Goal: Task Accomplishment & Management: Manage account settings

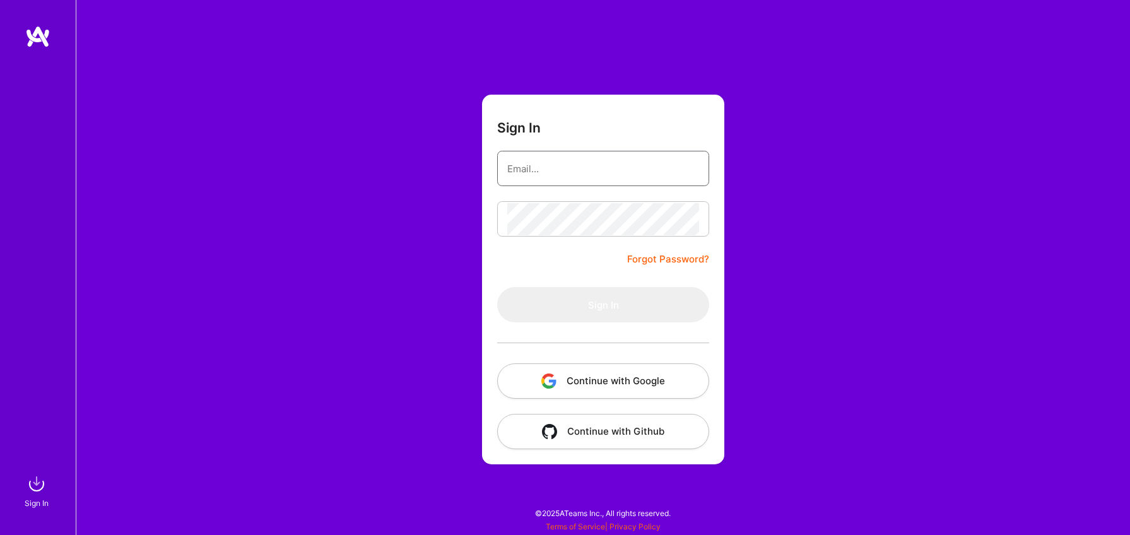
type input "[PERSON_NAME][EMAIL_ADDRESS][DOMAIN_NAME]"
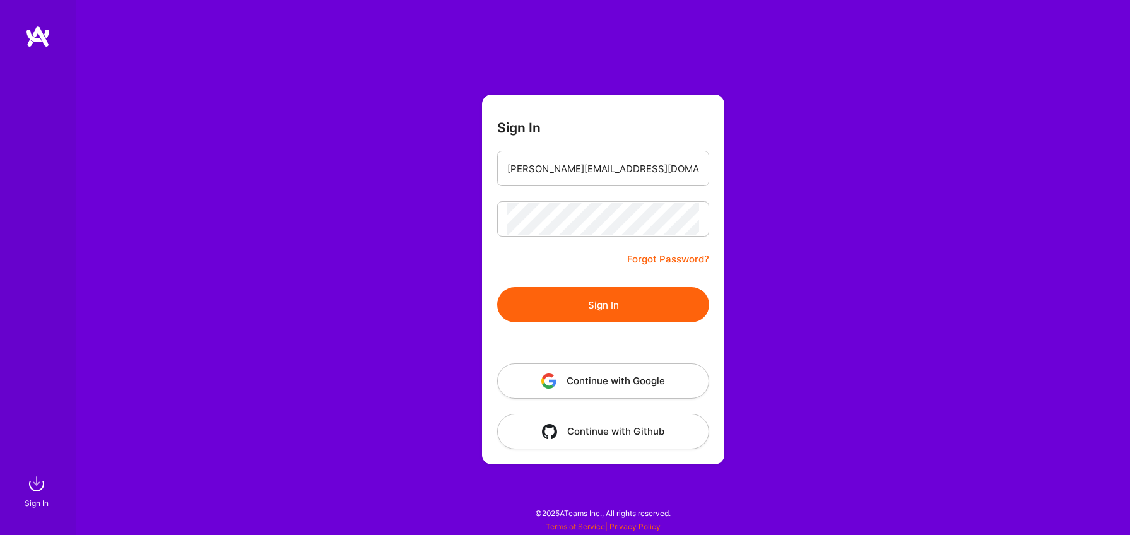
click at [608, 379] on button "Continue with Google" at bounding box center [603, 381] width 212 height 35
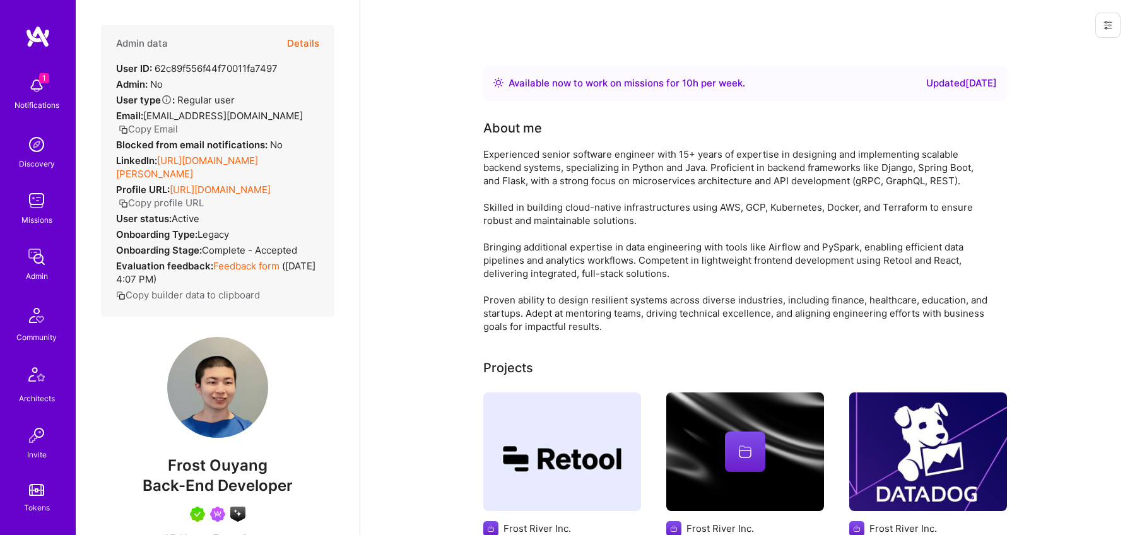
click at [312, 50] on button "Details" at bounding box center [303, 43] width 32 height 37
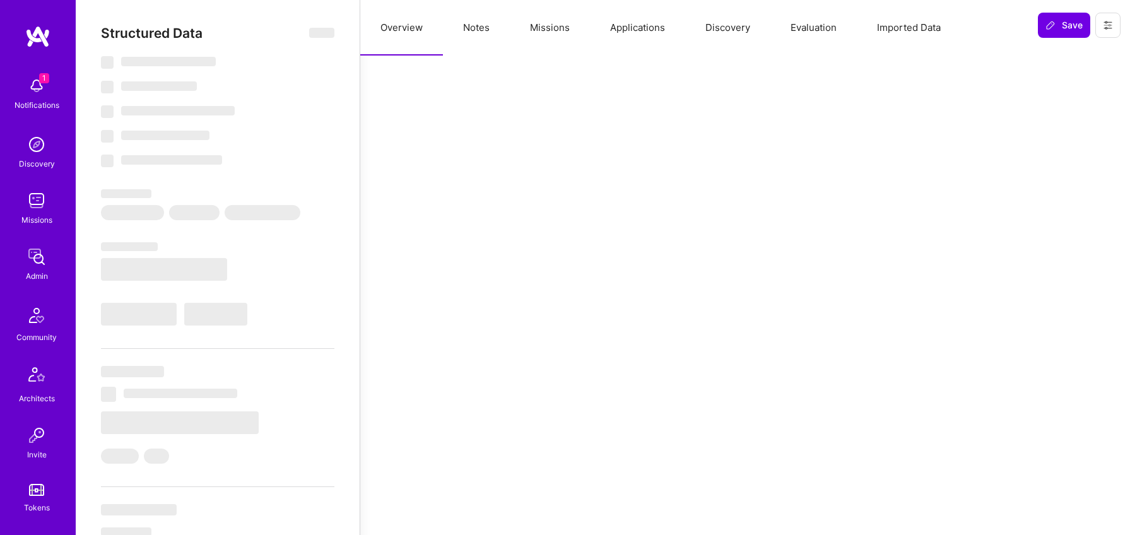
click at [483, 31] on button "Notes" at bounding box center [476, 28] width 67 height 56
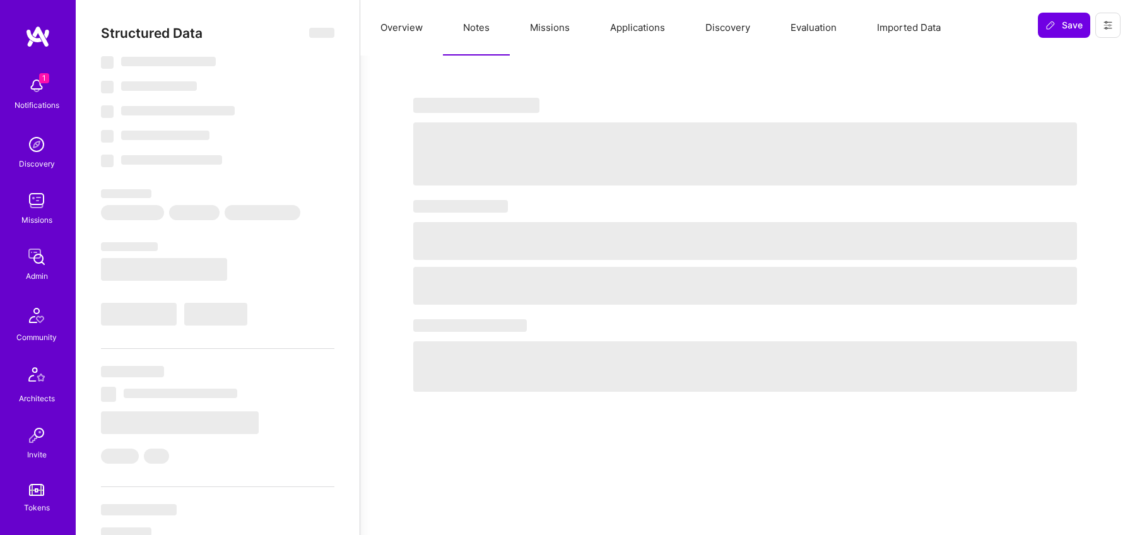
select select "Right Now"
select select "5"
select select "7"
select select "6"
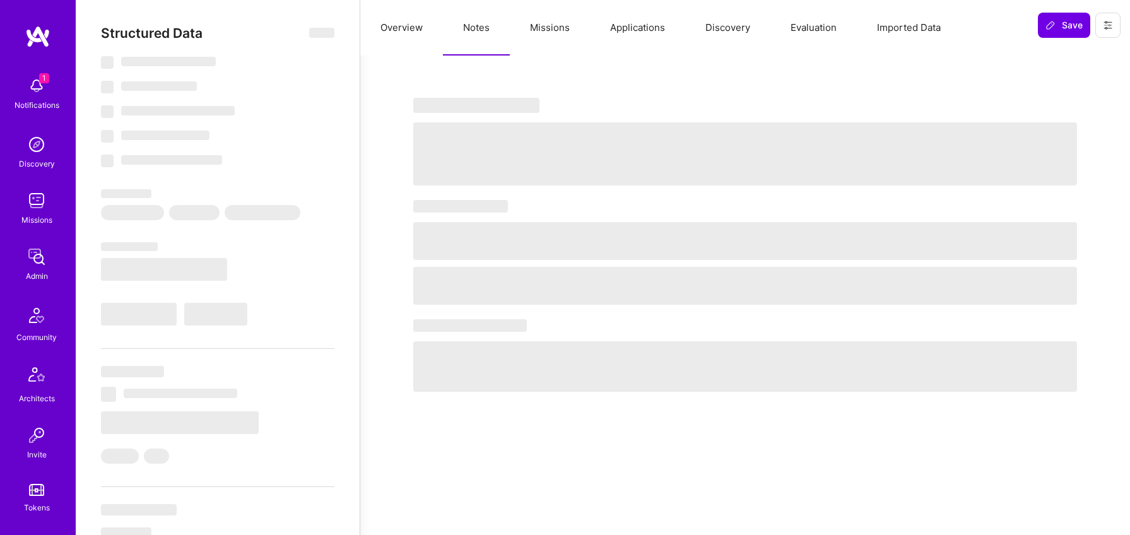
select select "CA"
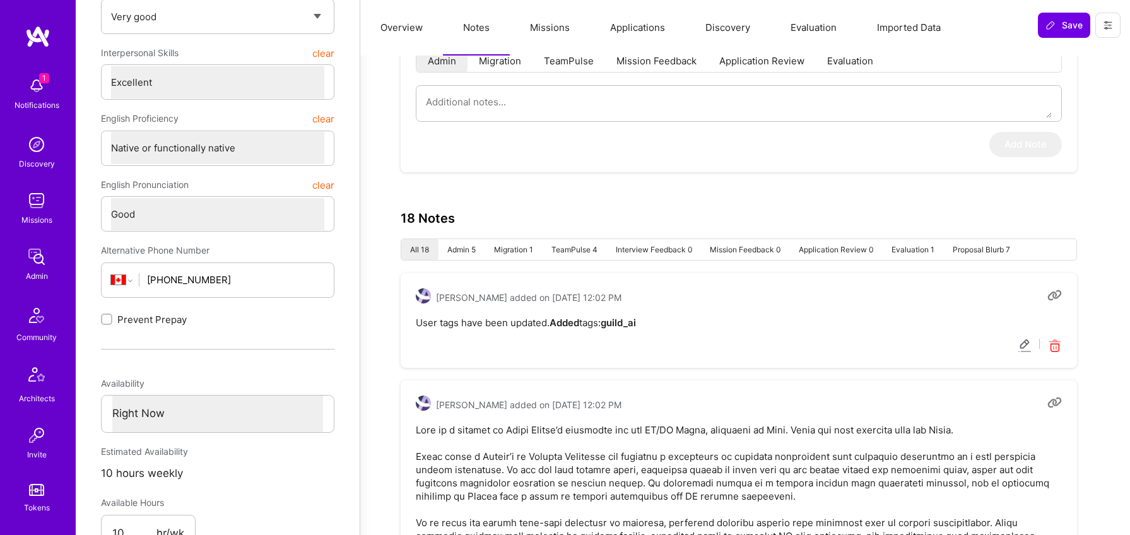
scroll to position [276, 0]
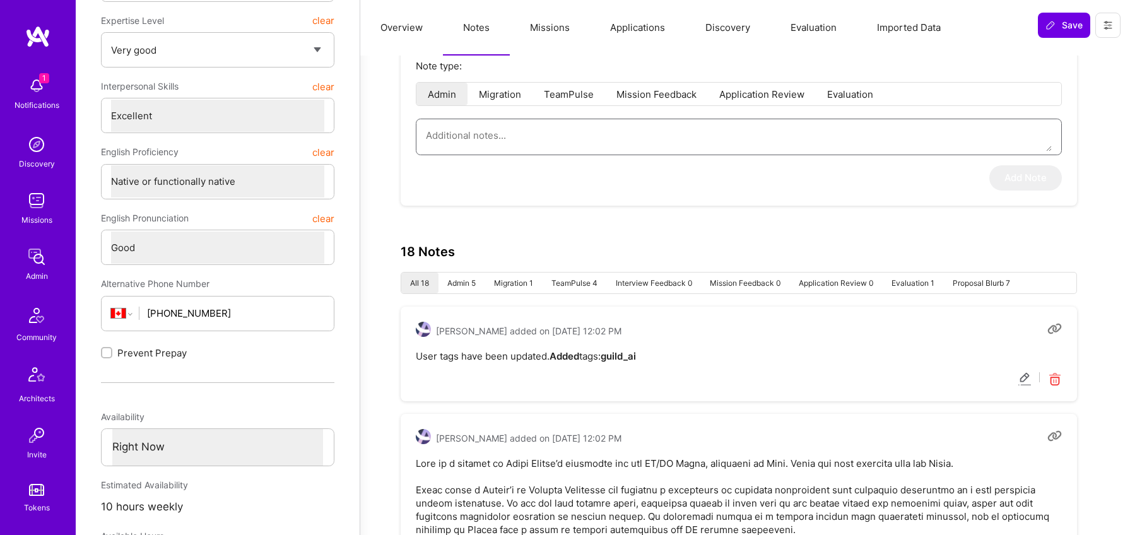
click at [520, 133] on textarea at bounding box center [739, 135] width 626 height 32
paste textarea "Loremipsu Dolorsi – AM/CO Adipi, Elitsed Doeius Temporinc utlaboree do Magn Ali…"
type textarea "x"
type textarea "Loremipsu Dolorsi – AM/CO Adipi, Elitsed Doeius Temporinc utlaboree do Magn Ali…"
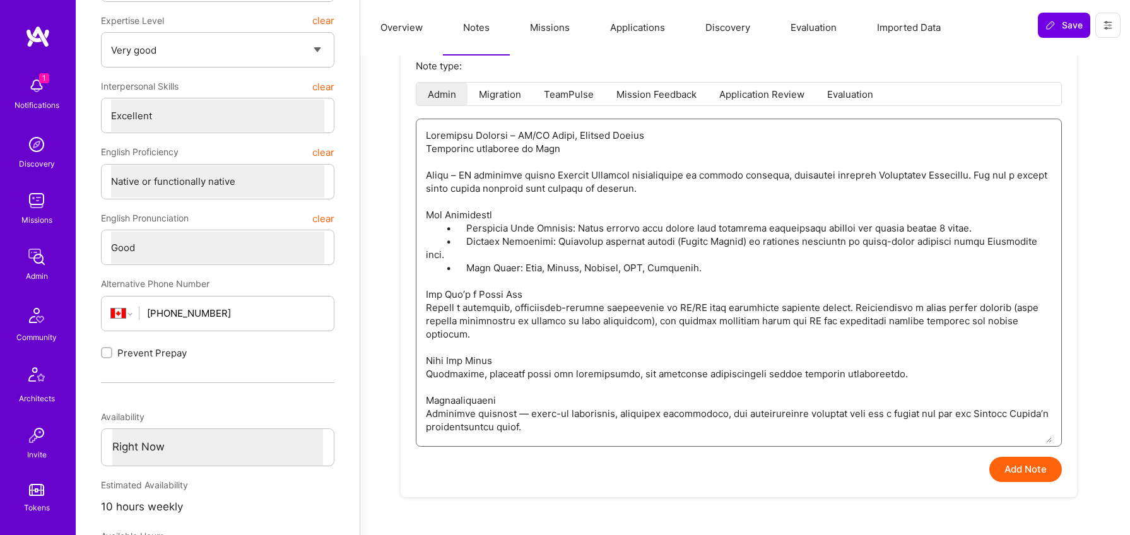
click at [517, 398] on textarea at bounding box center [739, 281] width 626 height 324
type textarea "x"
type textarea "Loremipsu Dolorsi – AM/CO Adipi, Elitsed Doeius Temporinc utlaboree do Magn Ali…"
click at [466, 268] on textarea at bounding box center [739, 281] width 626 height 324
type textarea "x"
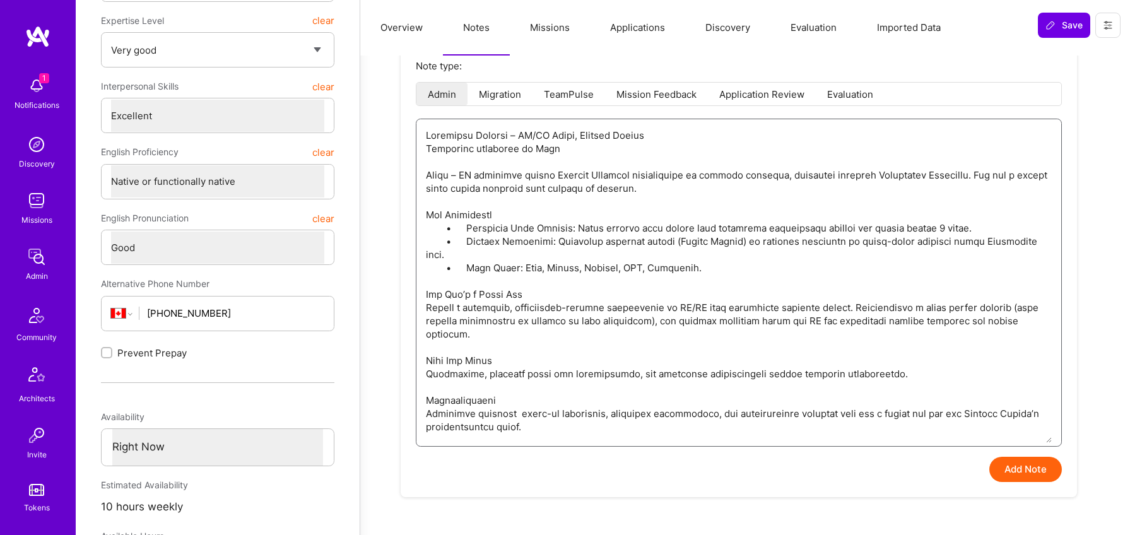
type textarea "Loremipsu Dolorsi – AM/CO Adipi, Elitsed Doeius Temporinc utlaboree do Magn Ali…"
click at [466, 240] on textarea at bounding box center [739, 281] width 626 height 324
type textarea "x"
type textarea "Loremipsu Dolorsi – AM/CO Adipi, Elitsed Doeius Temporinc utlaboree do Magn Ali…"
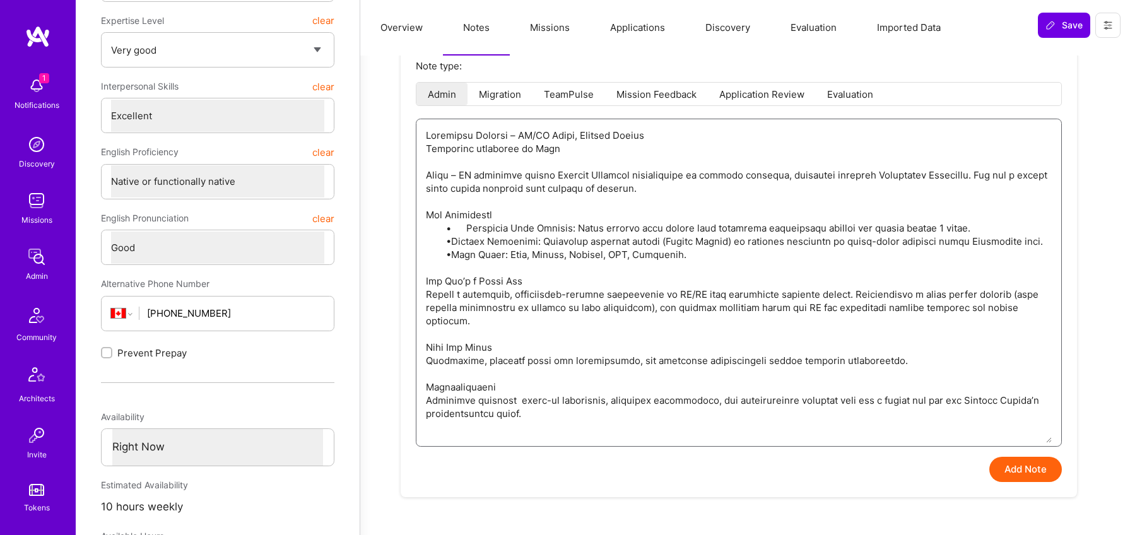
click at [467, 228] on textarea at bounding box center [739, 281] width 626 height 324
type textarea "x"
type textarea "Loremipsu Dolorsi – AM/CO Adipi, Elitsed Doeius Temporinc utlaboree do Magn Ali…"
click at [463, 201] on textarea at bounding box center [739, 281] width 626 height 324
type textarea "x"
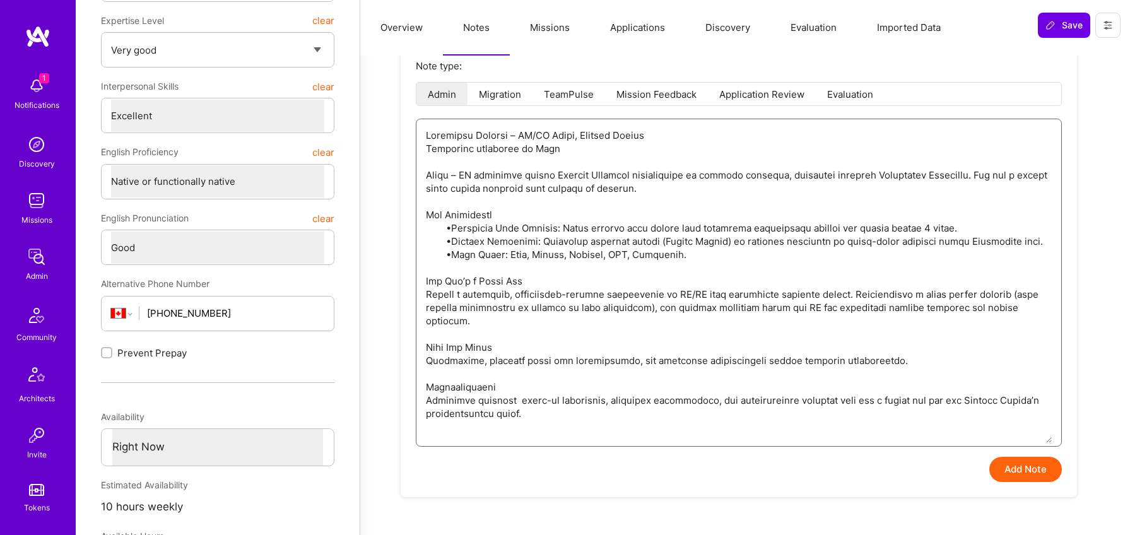
type textarea "Loremipsu Dolorsi – AM/CO Adipi, Elitsed Doeius Temporinc utlaboree do Magn Ali…"
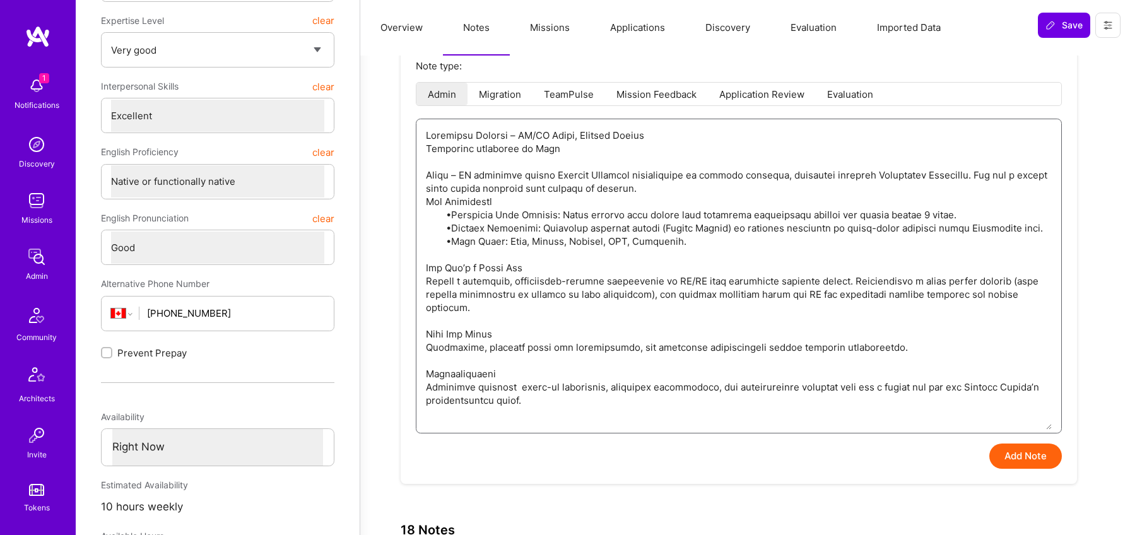
click at [456, 177] on textarea at bounding box center [739, 274] width 626 height 310
type textarea "x"
type textarea "Loremipsu Dolorsi – AM/CO Adipi, Elitsed Doeius Temporinc utlaboree do Magn Ali…"
click at [459, 158] on textarea at bounding box center [739, 274] width 626 height 310
type textarea "x"
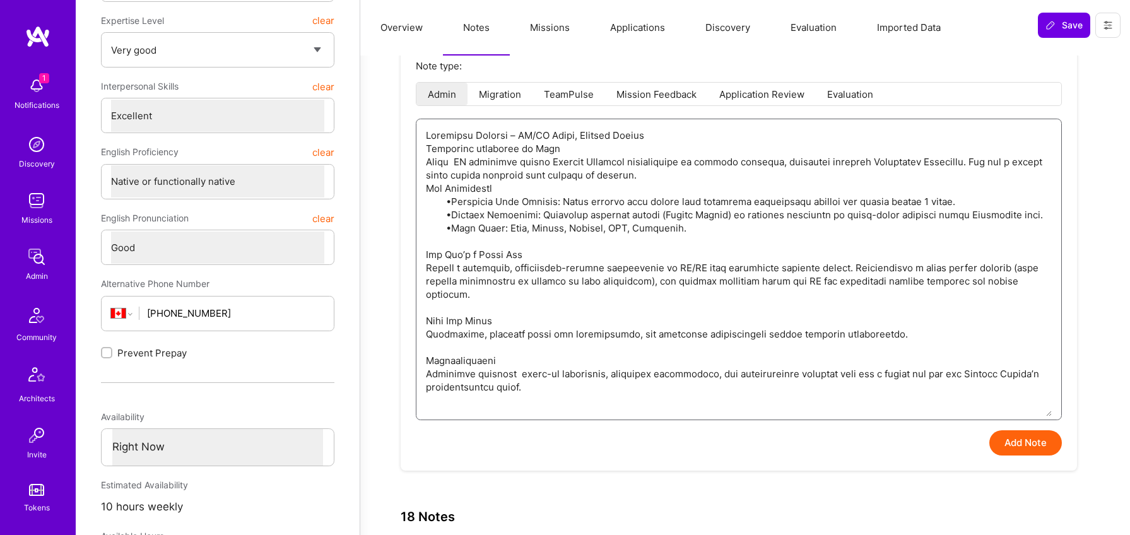
click at [524, 369] on textarea at bounding box center [739, 267] width 626 height 297
type textarea "Loremipsu Dolorsi – AM/CO Adipi, Elitsed Doeius Temporinc utlaboree do Magn Ali…"
type textarea "x"
type textarea "Loremipsu Dolorsi – AM/CO Adipi, Elitsed Doeius Temporinc utlaboree do Magn Ali…"
click at [1024, 437] on button "Add Note" at bounding box center [1026, 442] width 73 height 25
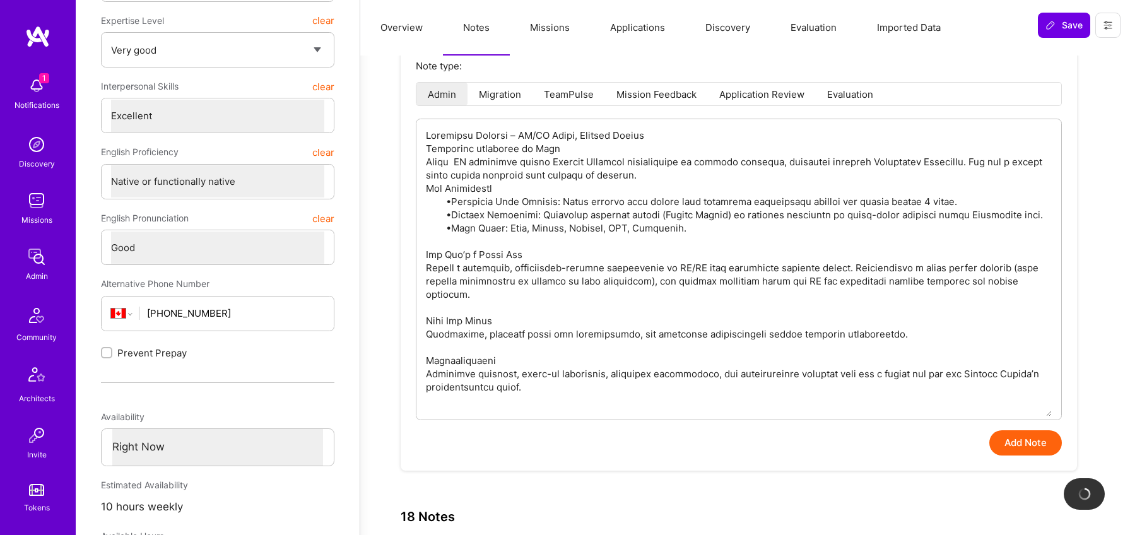
type textarea "x"
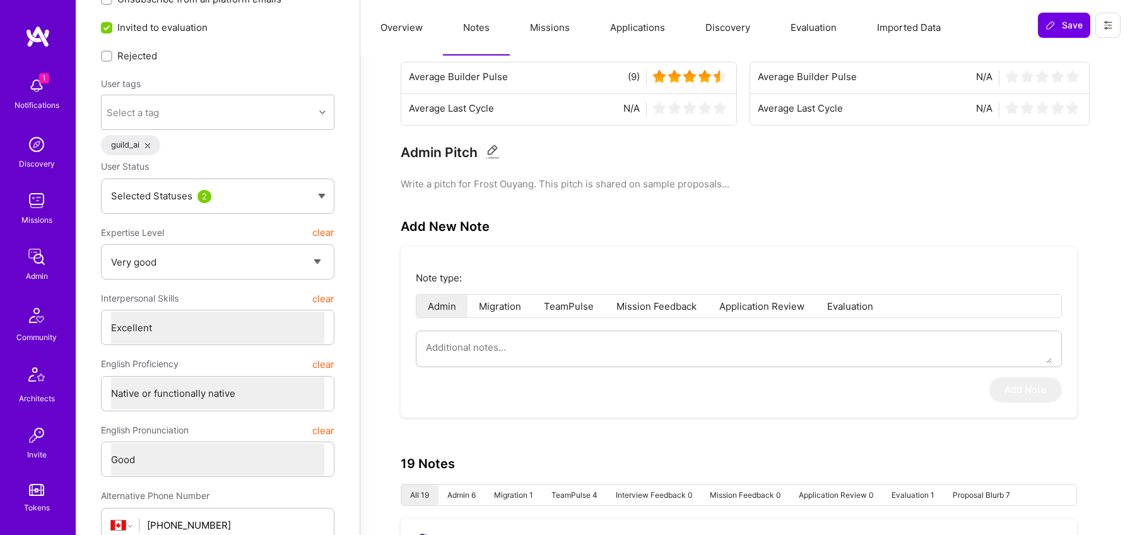
scroll to position [0, 0]
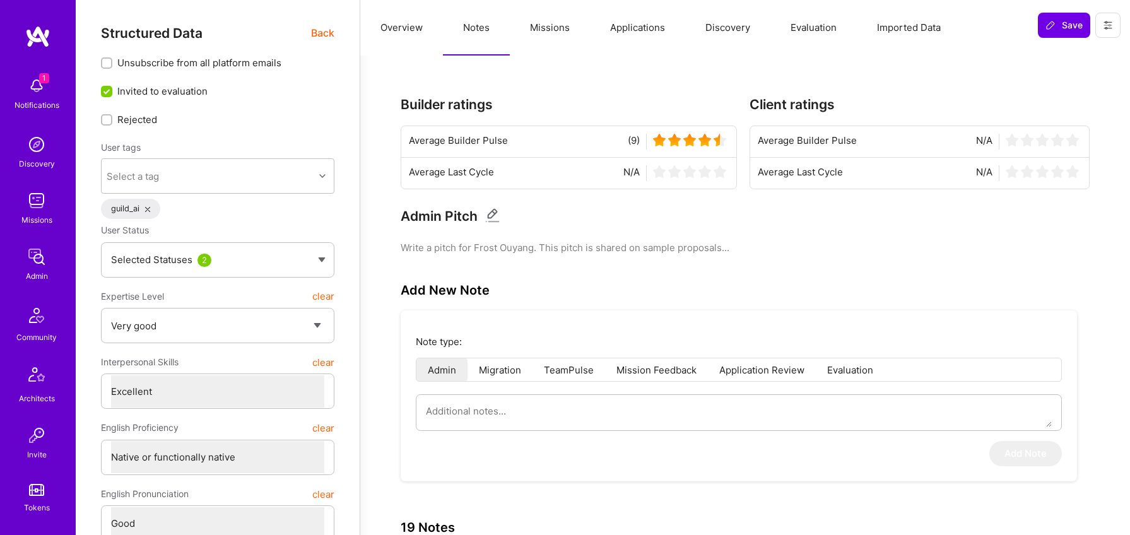
click at [322, 35] on span "Back" at bounding box center [322, 33] width 23 height 16
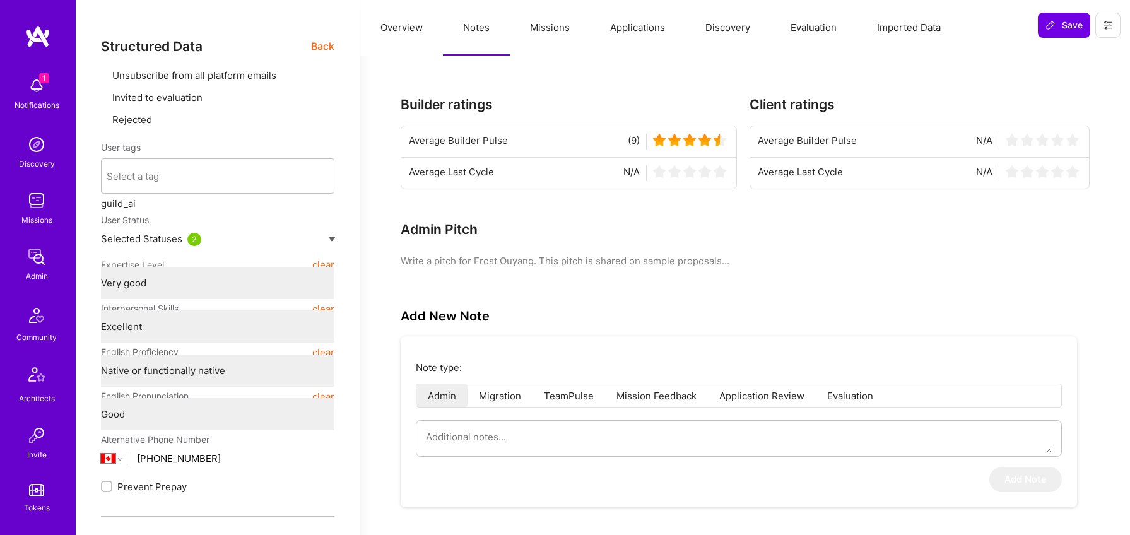
type textarea "x"
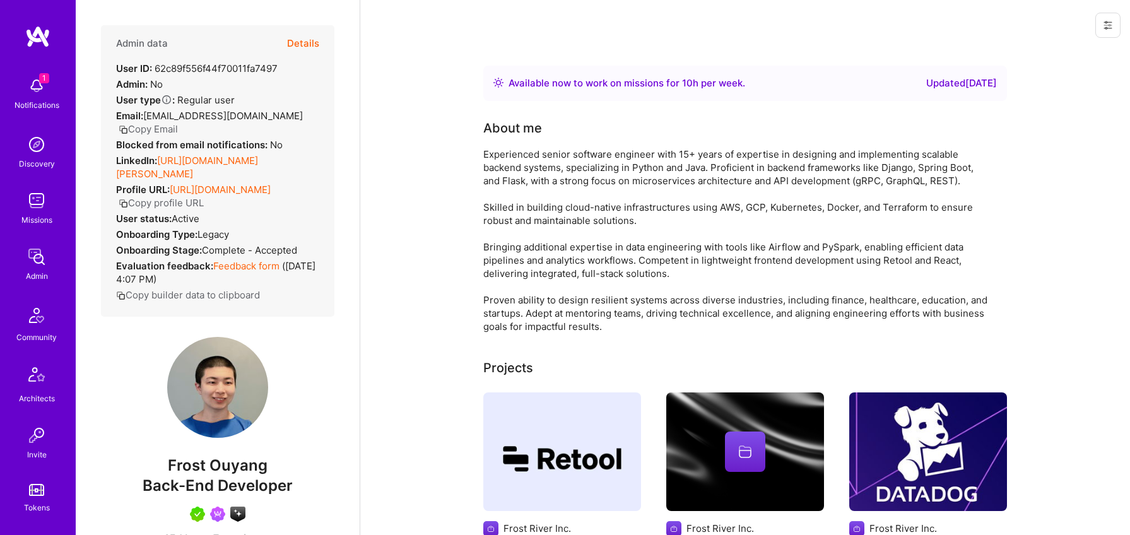
click at [224, 463] on span "Frost Ouyang" at bounding box center [218, 465] width 234 height 19
copy span "Frost Ouyang"
click at [178, 122] on button "Copy Email" at bounding box center [148, 128] width 59 height 13
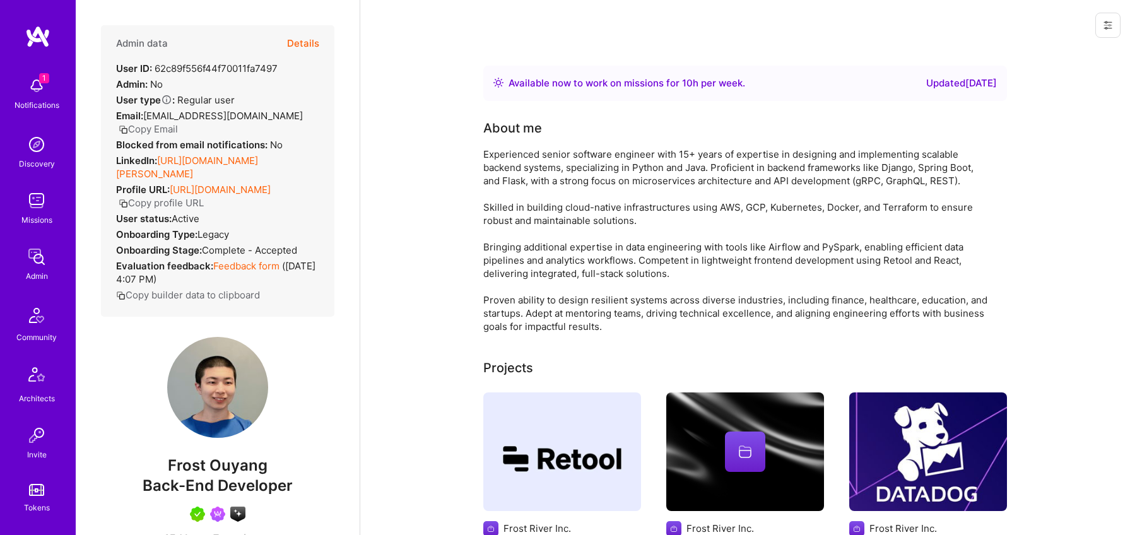
click at [237, 487] on span "Back-End Developer" at bounding box center [218, 485] width 150 height 18
copy span "Back-End Developer"
drag, startPoint x: 158, startPoint y: 147, endPoint x: 191, endPoint y: 167, distance: 39.1
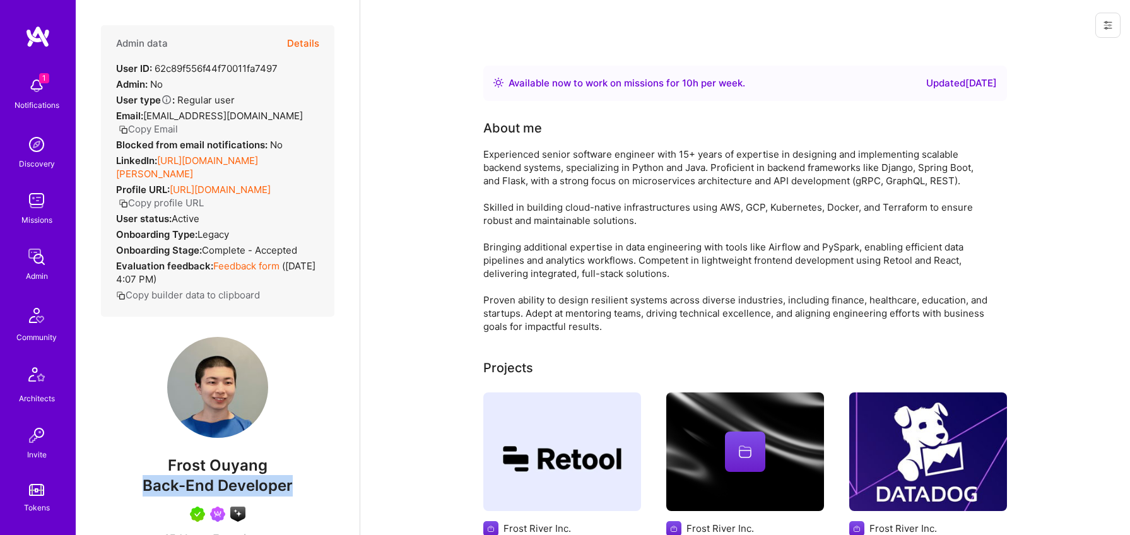
click at [191, 168] on div "Admin data Details User ID: 62c89f556f44f70011fa7497 Admin: No User type Regula…" at bounding box center [218, 171] width 234 height 292
copy div "[URL][DOMAIN_NAME][PERSON_NAME]"
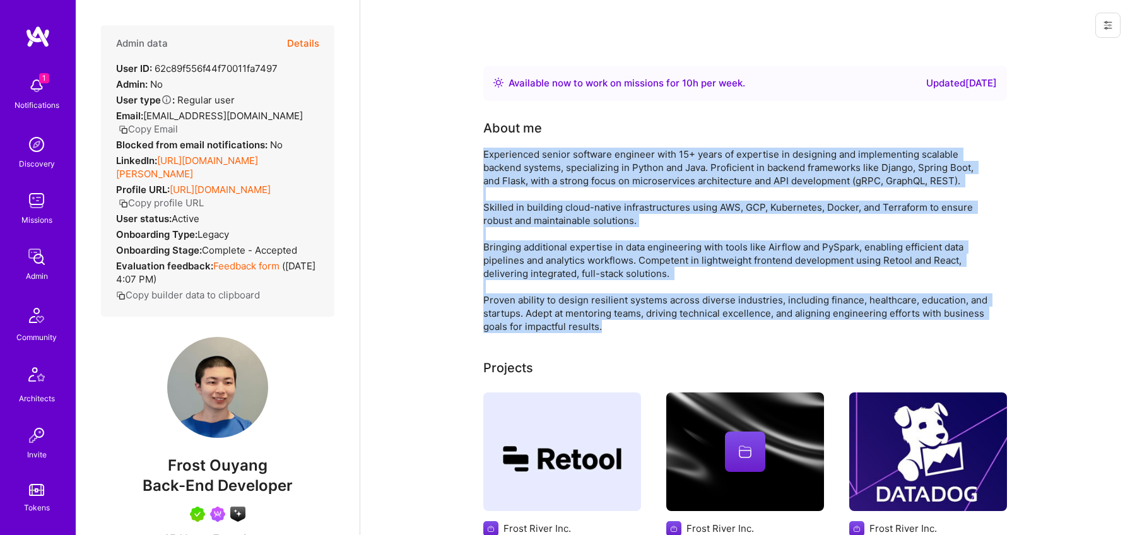
drag, startPoint x: 482, startPoint y: 148, endPoint x: 635, endPoint y: 329, distance: 237.8
copy div "Experienced senior software engineer with 15+ years of expertise in designing a…"
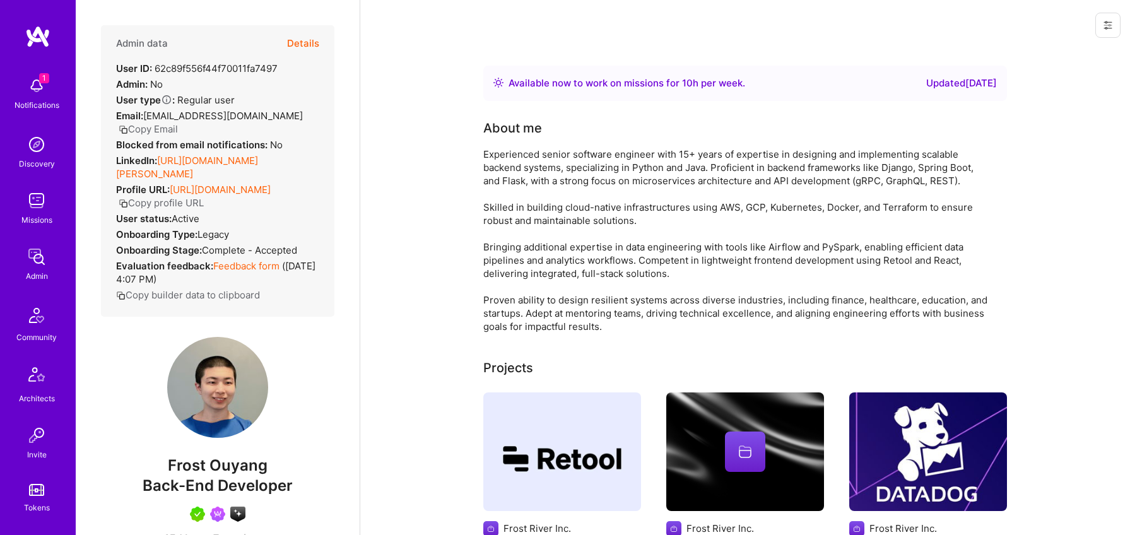
click at [222, 466] on span "Frost Ouyang" at bounding box center [218, 465] width 234 height 19
copy span "Frost Ouyang"
click at [178, 122] on button "Copy Email" at bounding box center [148, 128] width 59 height 13
